Goal: Register for event/course

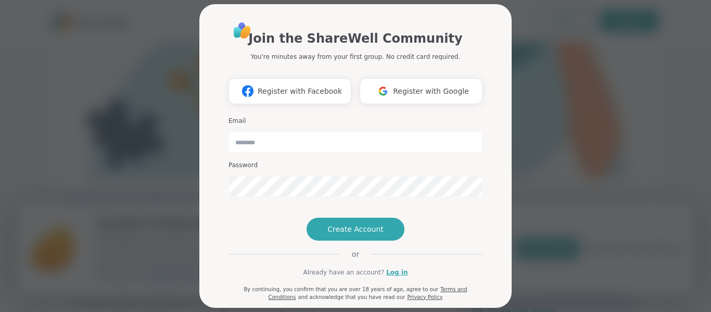
scroll to position [92, 0]
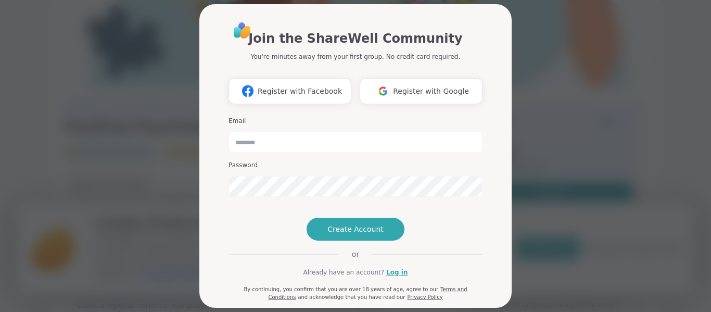
click at [483, 115] on div "Join the ShareWell Community You're minutes away from your first group. No cred…" at bounding box center [355, 167] width 271 height 318
click at [324, 140] on input "email" at bounding box center [356, 142] width 254 height 21
type input "**********"
click at [384, 94] on img at bounding box center [383, 90] width 20 height 19
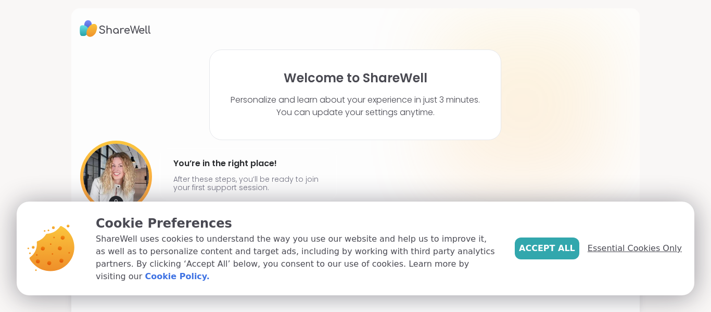
click at [608, 254] on span "Essential Cookies Only" at bounding box center [635, 248] width 94 height 12
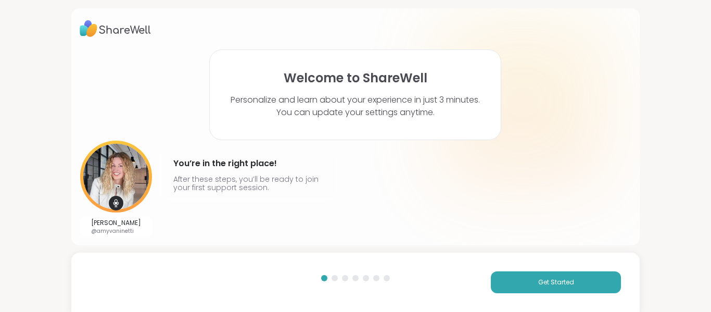
drag, startPoint x: 710, startPoint y: 48, endPoint x: 706, endPoint y: 109, distance: 61.6
click at [706, 109] on div "Welcome to ShareWell Personalize and learn about your experience in just 3 minu…" at bounding box center [355, 156] width 711 height 312
click at [691, 117] on div "Welcome to ShareWell Personalize and learn about your experience in just 3 minu…" at bounding box center [355, 156] width 711 height 312
click at [567, 283] on span "Get Started" at bounding box center [556, 282] width 36 height 9
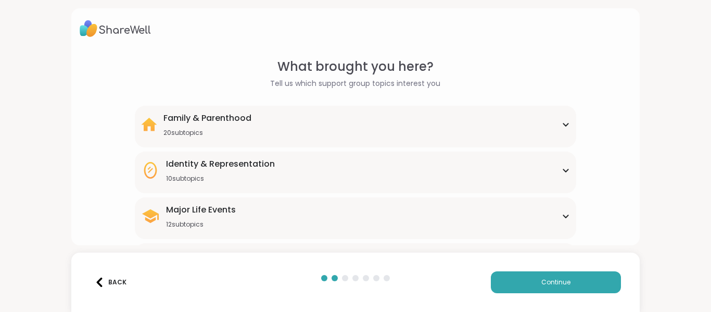
click at [567, 127] on div "Family & Parenthood 20 subtopics" at bounding box center [356, 124] width 430 height 25
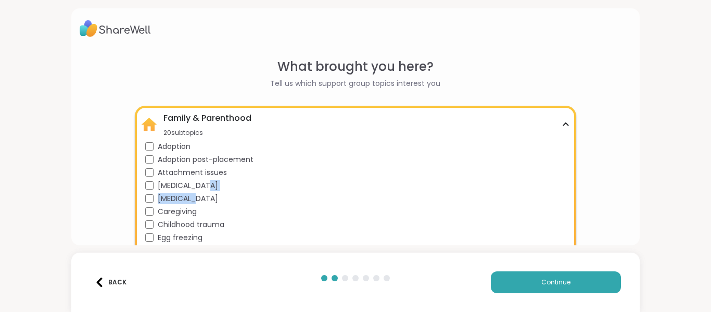
drag, startPoint x: 574, startPoint y: 182, endPoint x: 572, endPoint y: 199, distance: 17.3
click at [572, 199] on div "Family & Parenthood 20 subtopics Adoption Adoption post-placement Attachment is…" at bounding box center [356, 256] width 442 height 300
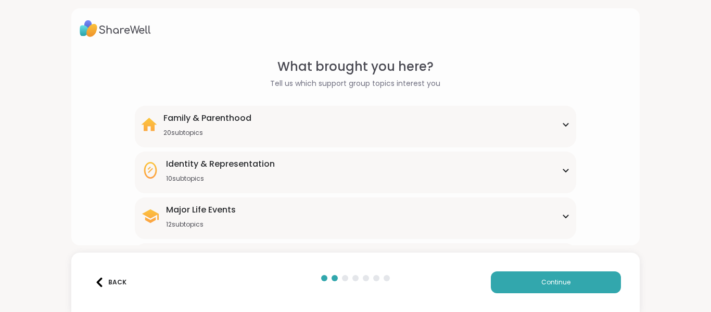
click at [556, 110] on div "Family & Parenthood 20 subtopics Adoption Adoption post-placement Attachment is…" at bounding box center [356, 127] width 442 height 42
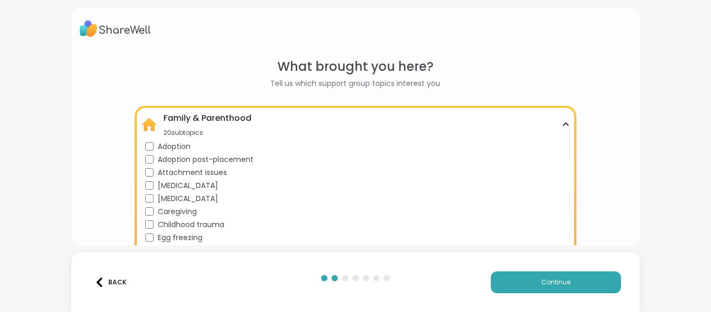
click at [683, 102] on div "What brought you here? Tell us which support group topics interest you Family &…" at bounding box center [355, 156] width 711 height 312
drag, startPoint x: 636, startPoint y: 78, endPoint x: 623, endPoint y: 152, distance: 75.7
click at [623, 152] on div "What brought you here? Tell us which support group topics interest you Family &…" at bounding box center [355, 126] width 569 height 237
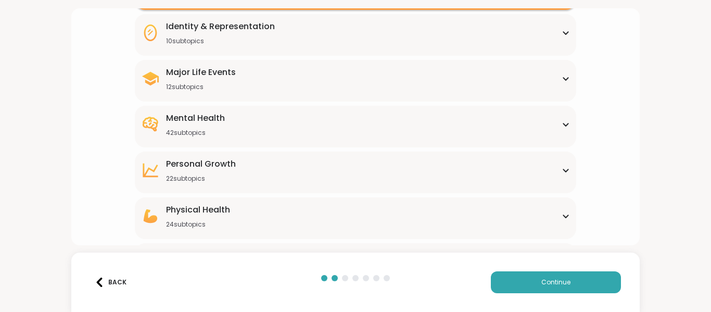
scroll to position [435, 0]
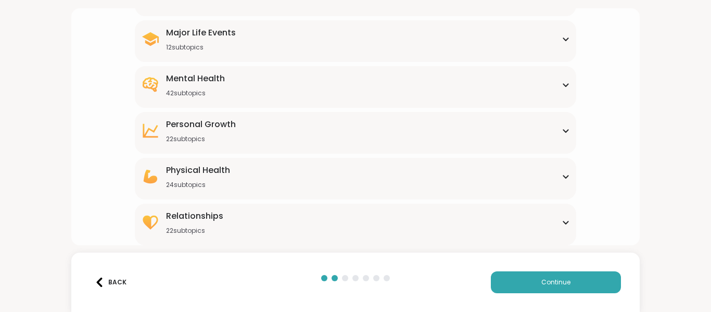
click at [565, 222] on icon at bounding box center [566, 222] width 8 height 5
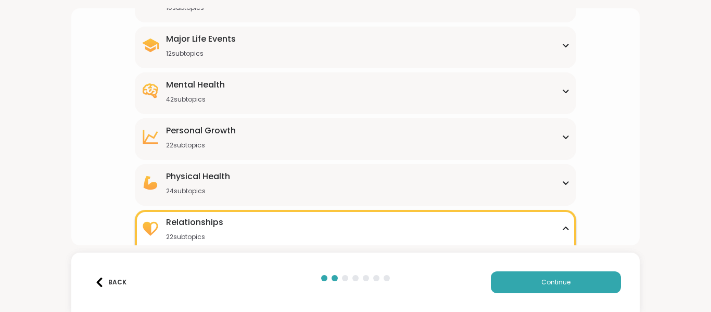
scroll to position [365, 0]
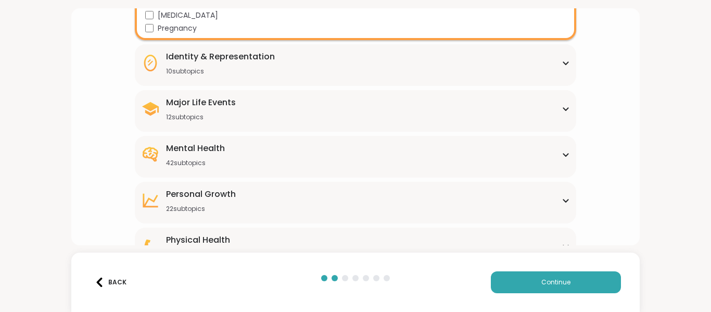
click at [564, 109] on icon at bounding box center [566, 108] width 8 height 5
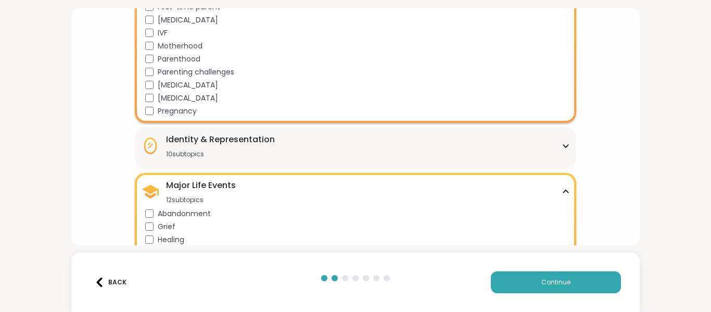
scroll to position [282, 0]
click at [567, 148] on icon at bounding box center [566, 146] width 8 height 5
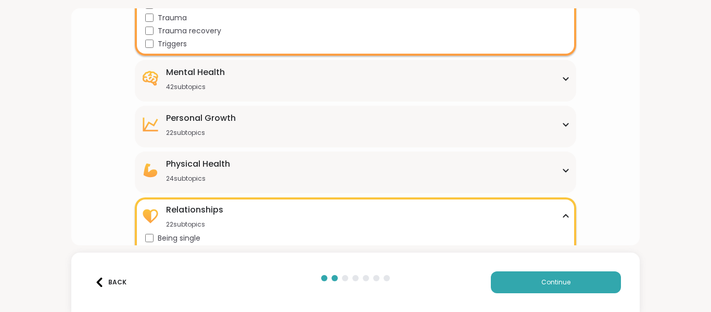
scroll to position [740, 0]
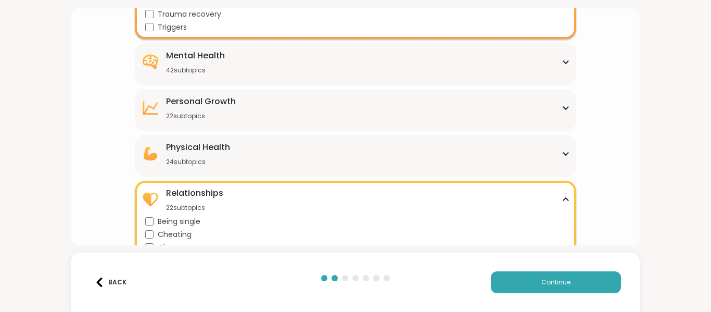
click at [546, 72] on div "Mental Health 42 subtopics" at bounding box center [356, 61] width 430 height 25
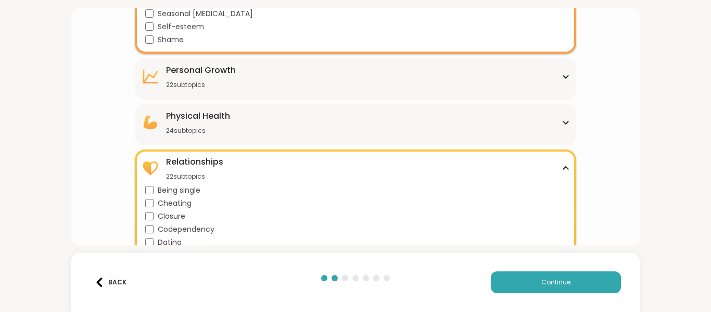
scroll to position [1303, 0]
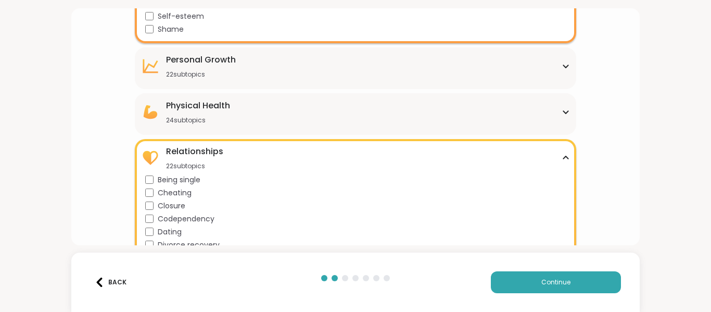
click at [568, 71] on div "[MEDICAL_DATA] 22 subtopics" at bounding box center [356, 66] width 430 height 25
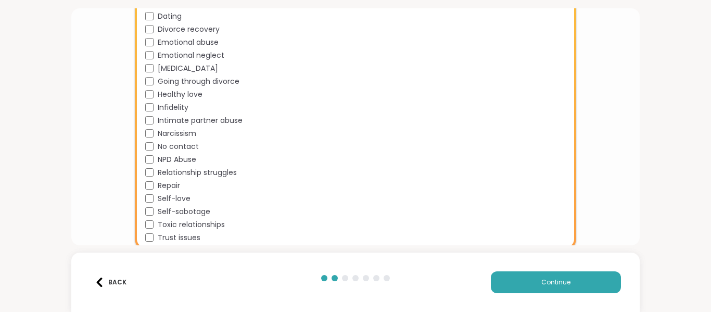
scroll to position [1807, 0]
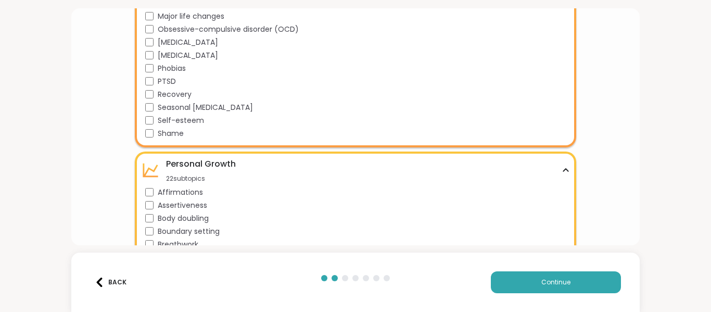
scroll to position [1140, 0]
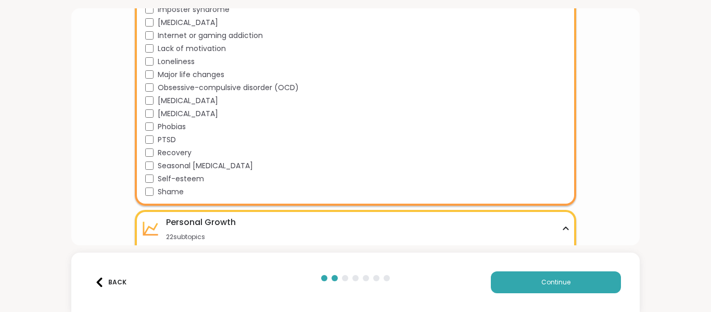
click at [646, 102] on div "What brought you here? Tell us which support group topics interest you Family &…" at bounding box center [355, 156] width 711 height 312
click at [690, 210] on div "What brought you here? Tell us which support group topics interest you Family &…" at bounding box center [355, 156] width 711 height 312
click at [676, 93] on div "What brought you here? Tell us which support group topics interest you Family &…" at bounding box center [355, 156] width 711 height 312
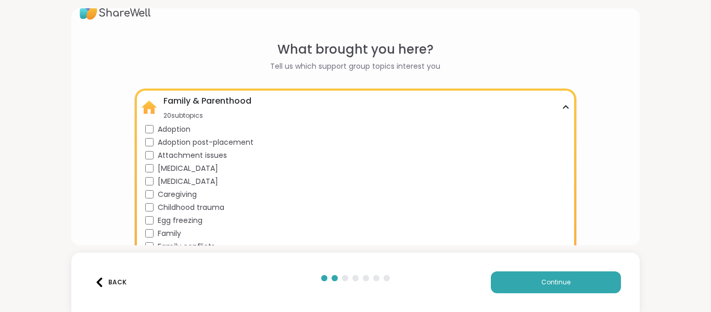
scroll to position [0, 0]
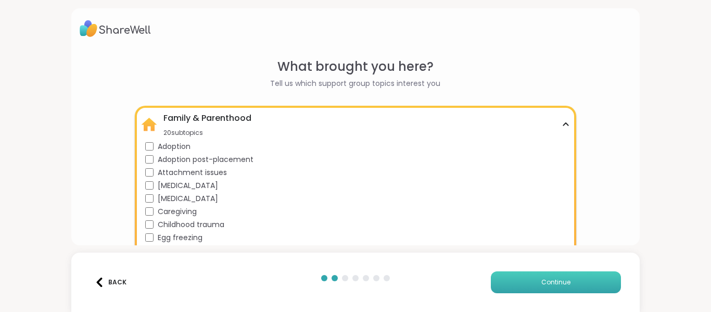
click at [558, 289] on button "Continue" at bounding box center [556, 282] width 130 height 22
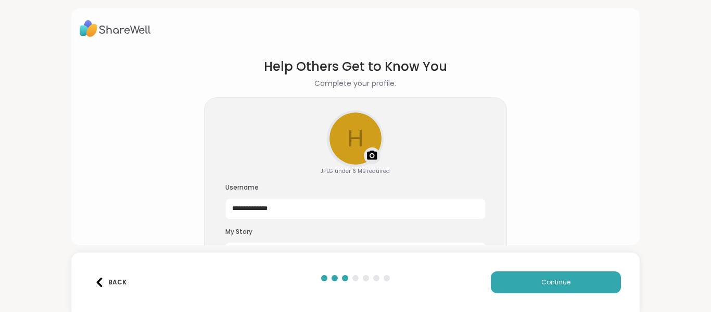
click at [612, 124] on section "**********" at bounding box center [356, 159] width 552 height 220
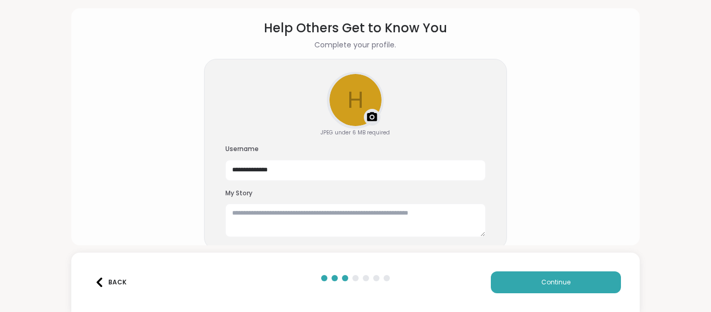
scroll to position [43, 0]
